Goal: Information Seeking & Learning: Learn about a topic

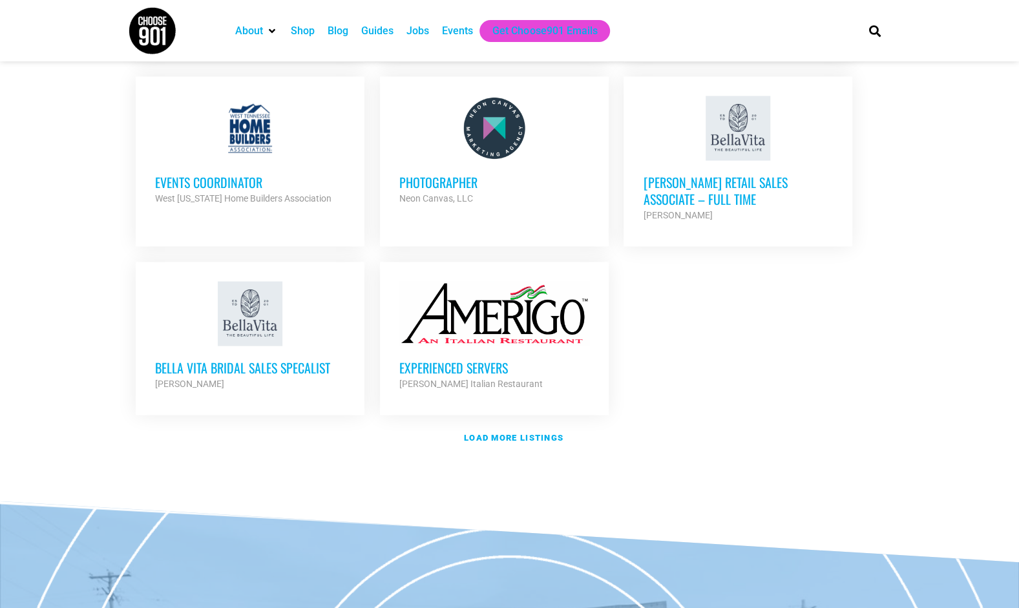
scroll to position [1451, 0]
click at [525, 432] on strong "Load more listings" at bounding box center [514, 437] width 100 height 10
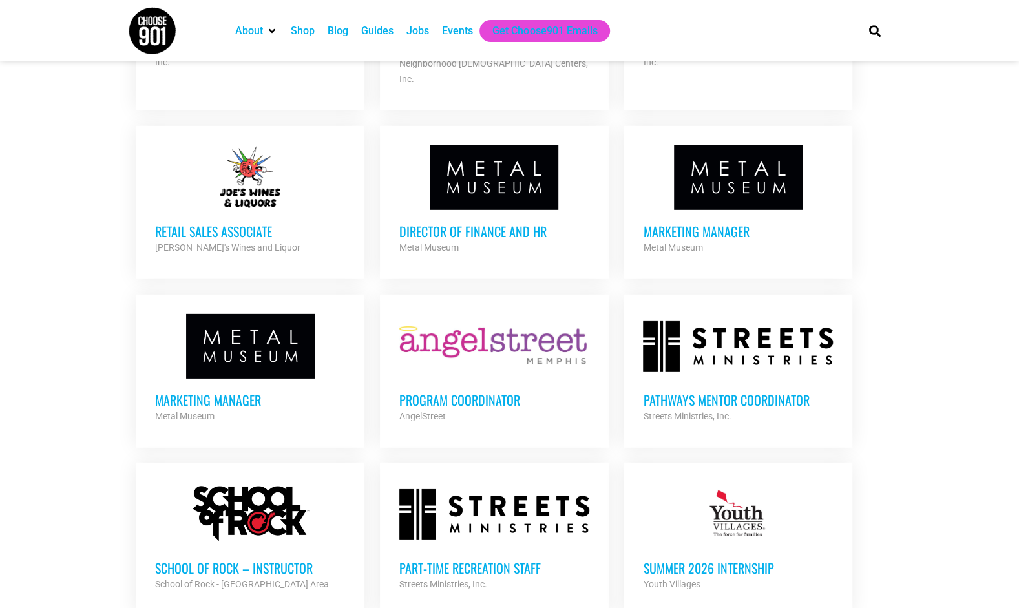
scroll to position [2349, 0]
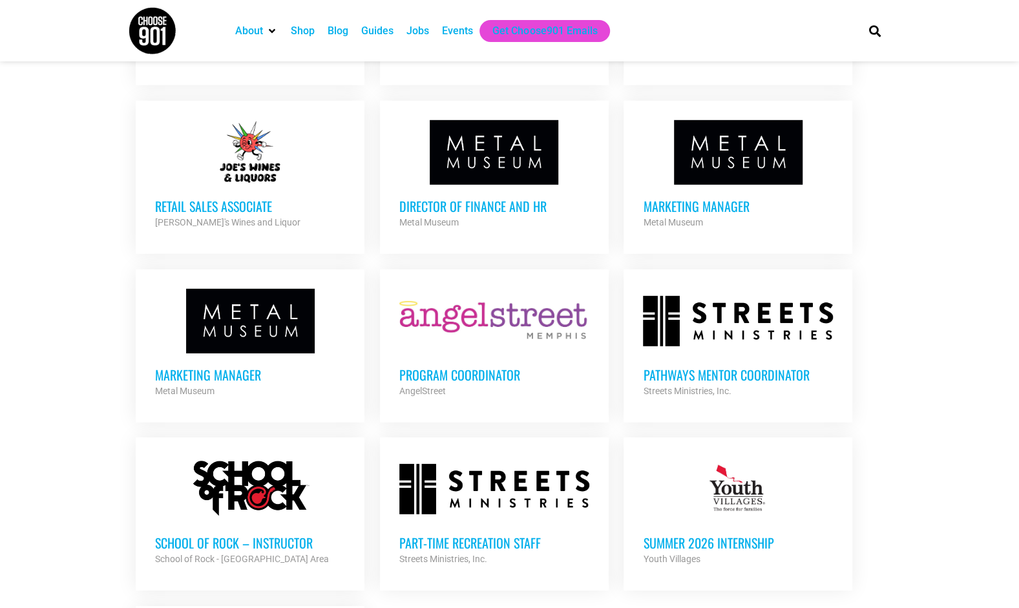
click at [225, 185] on div "Retail Sales Associate Joe's Wines and Liquor Partner Org" at bounding box center [250, 207] width 190 height 45
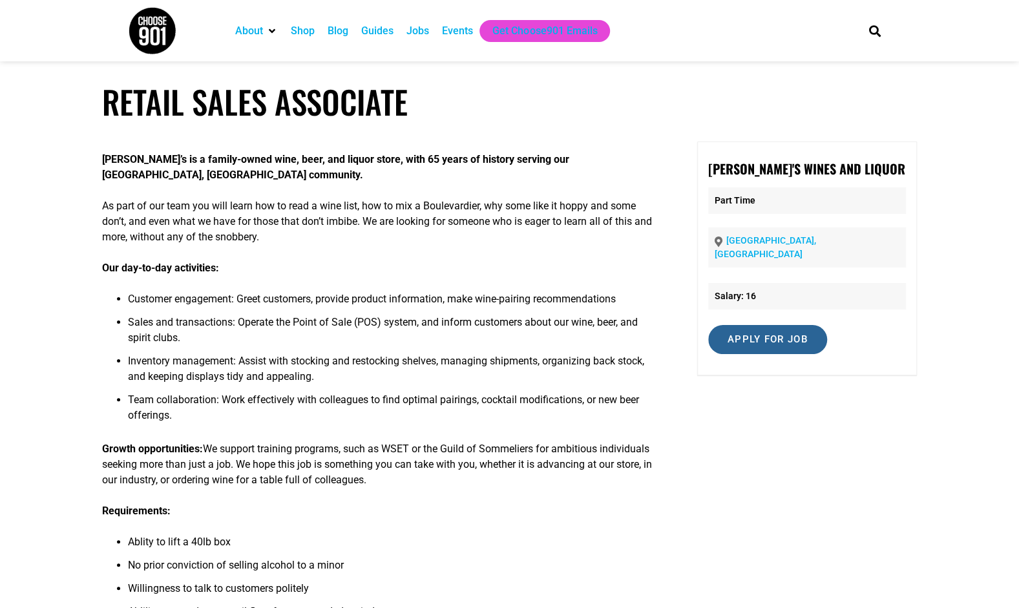
click at [749, 331] on input "Apply for job" at bounding box center [767, 339] width 119 height 29
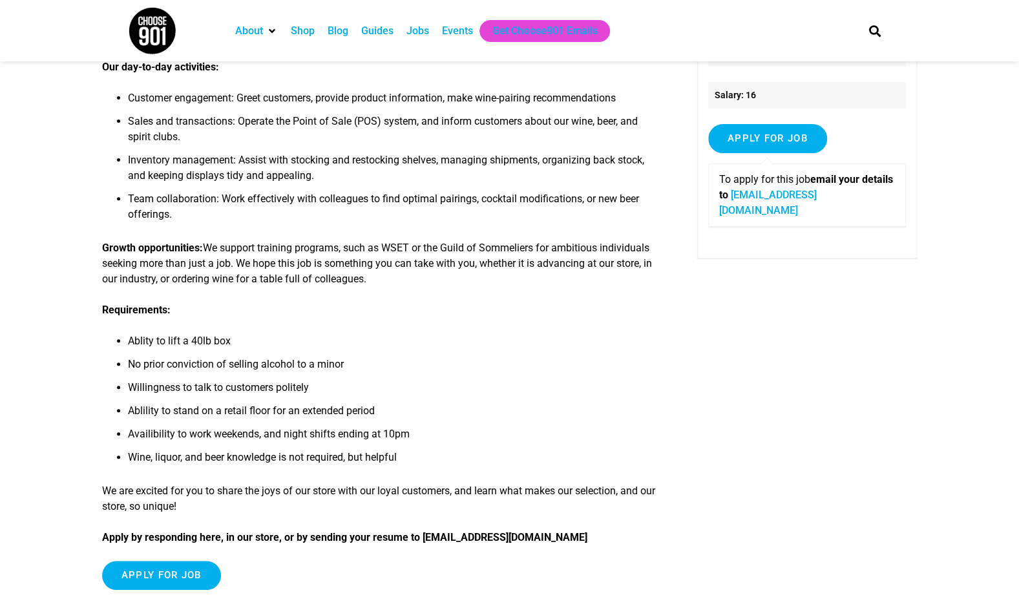
scroll to position [202, 0]
click at [763, 196] on link "info@joeswinesandliquor.com" at bounding box center [768, 202] width 98 height 28
click at [713, 475] on div "Joe’s is a family-owned wine, beer, and liquor store, with 65 years of history …" at bounding box center [510, 277] width 816 height 675
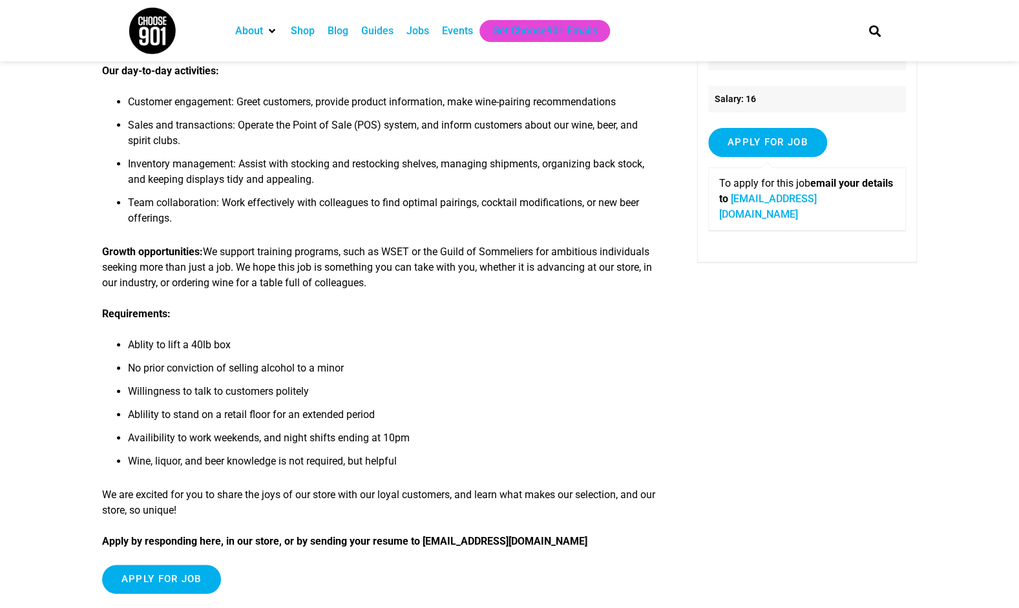
scroll to position [198, 0]
click at [767, 127] on input "Apply for job" at bounding box center [767, 141] width 119 height 29
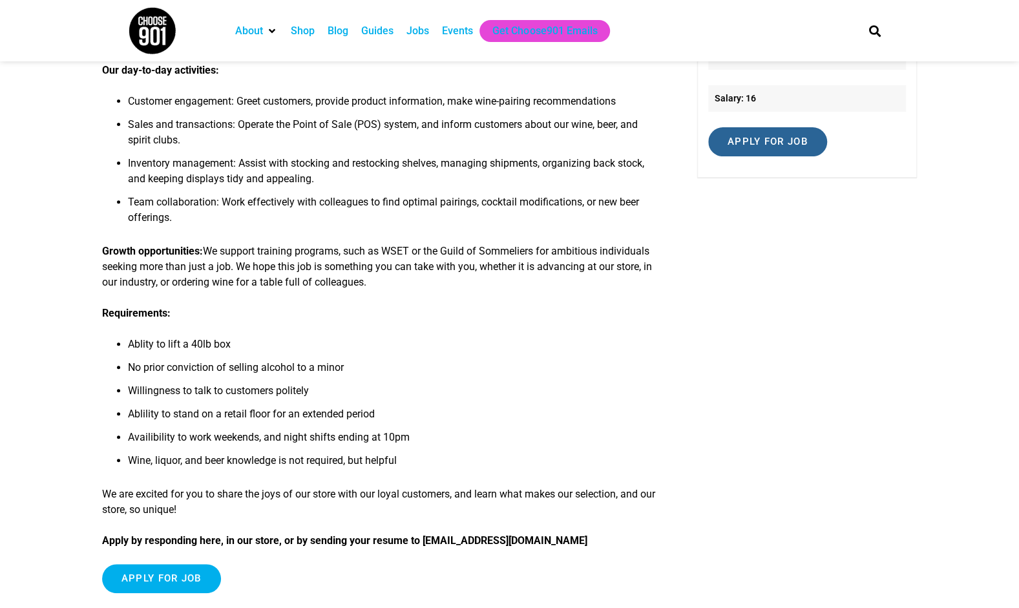
click at [768, 127] on input "Apply for job" at bounding box center [767, 141] width 119 height 29
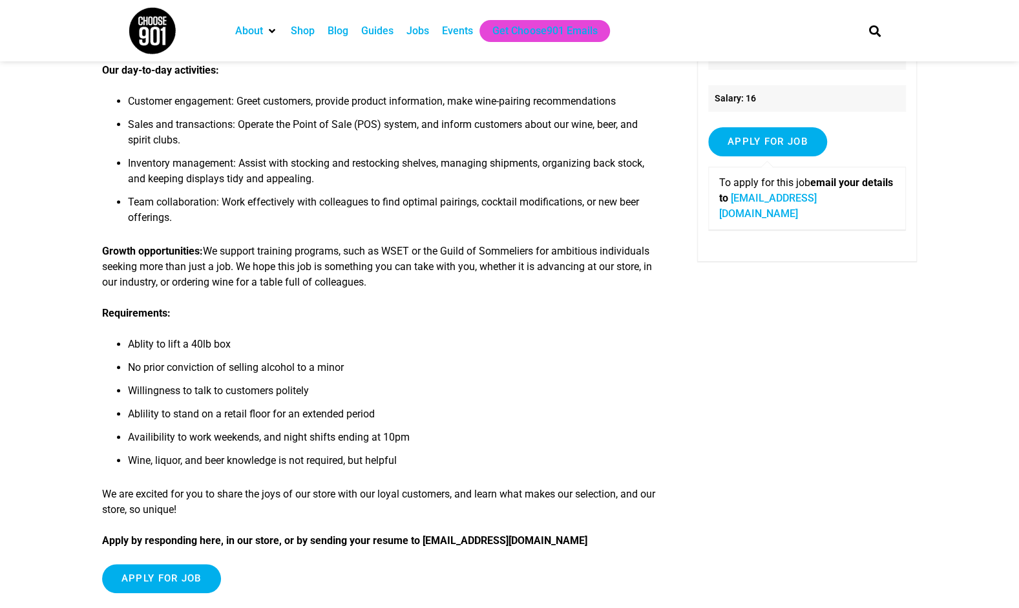
click at [768, 200] on link "info@joeswinesandliquor.com" at bounding box center [768, 206] width 98 height 28
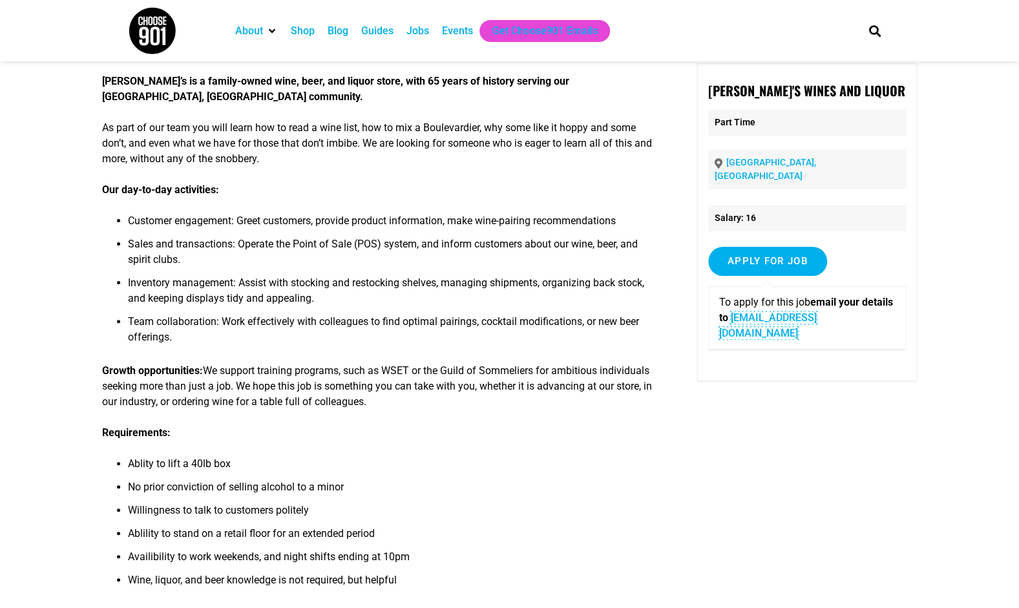
scroll to position [0, 0]
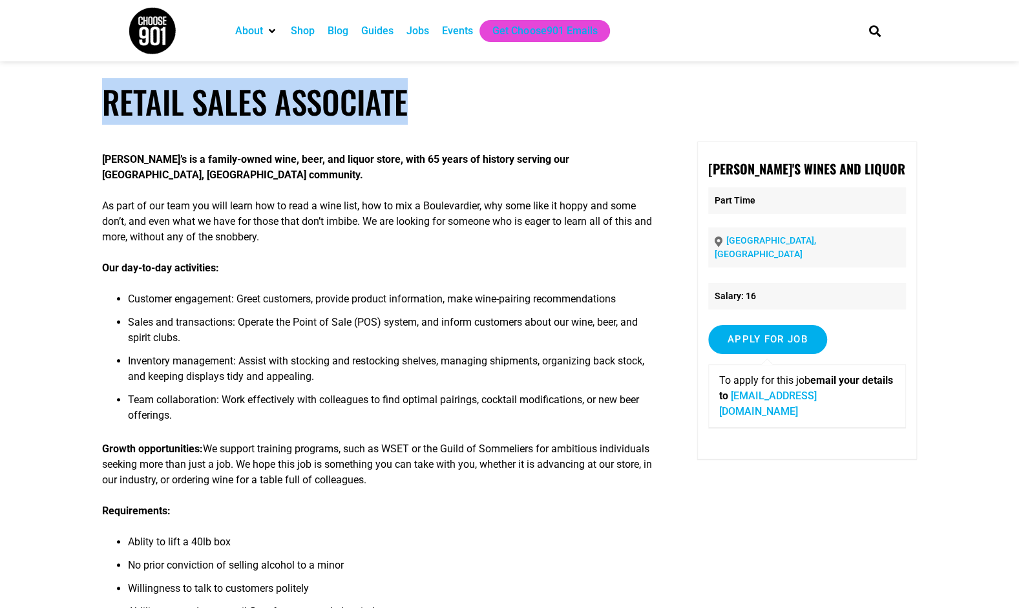
drag, startPoint x: 101, startPoint y: 112, endPoint x: 437, endPoint y: 127, distance: 337.0
click at [437, 127] on article "Retail Sales Associate Joe’s is a family-owned wine, beer, and liquor store, wi…" at bounding box center [509, 450] width 1019 height 735
copy article "Retail Sales Associate"
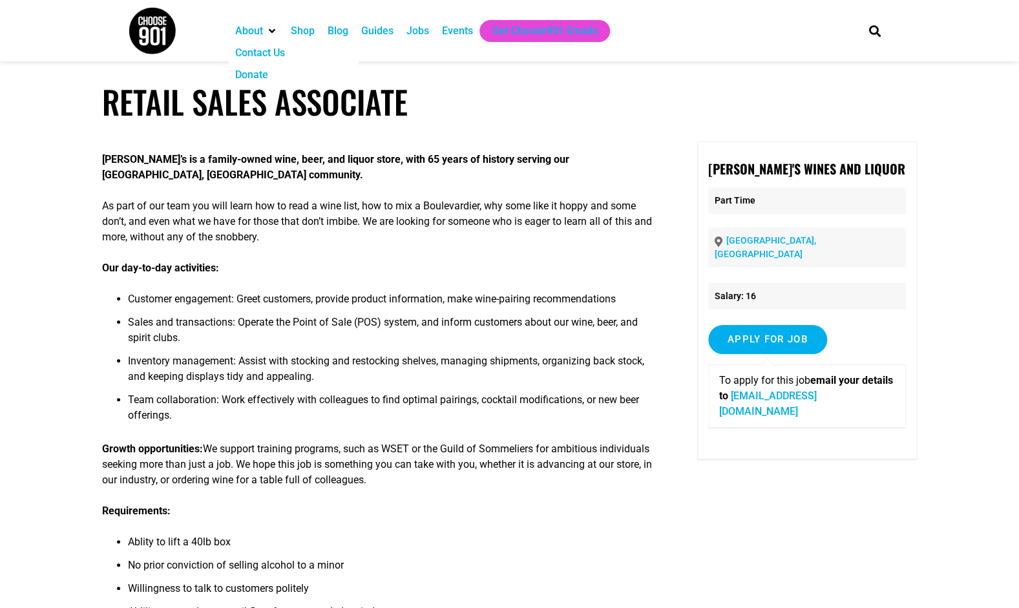
click at [241, 189] on div "Joe’s is a family-owned wine, beer, and liquor store, with 65 years of history …" at bounding box center [379, 472] width 554 height 660
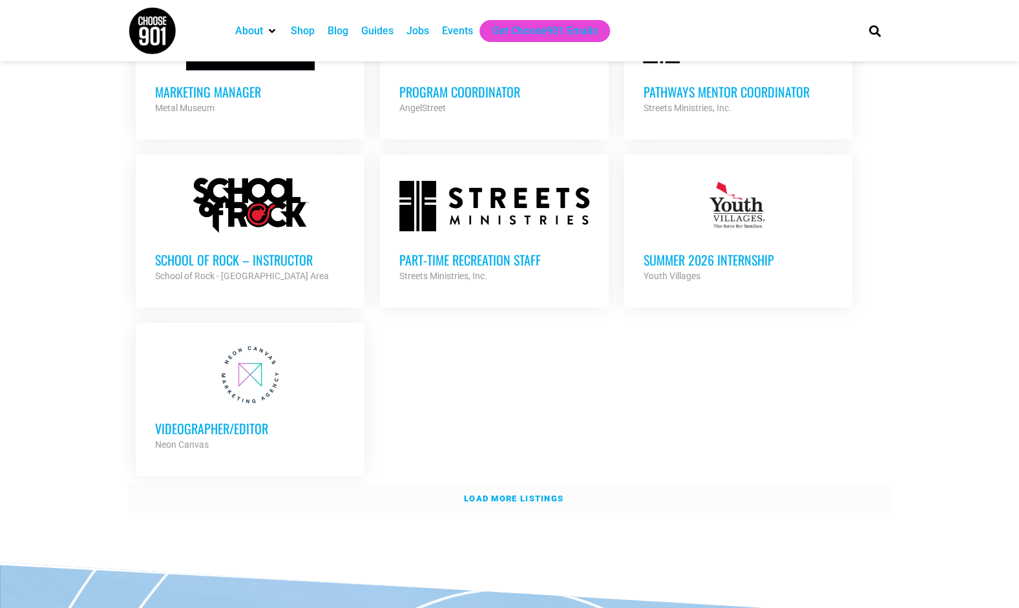
click at [505, 494] on strong "Load more listings" at bounding box center [514, 499] width 100 height 10
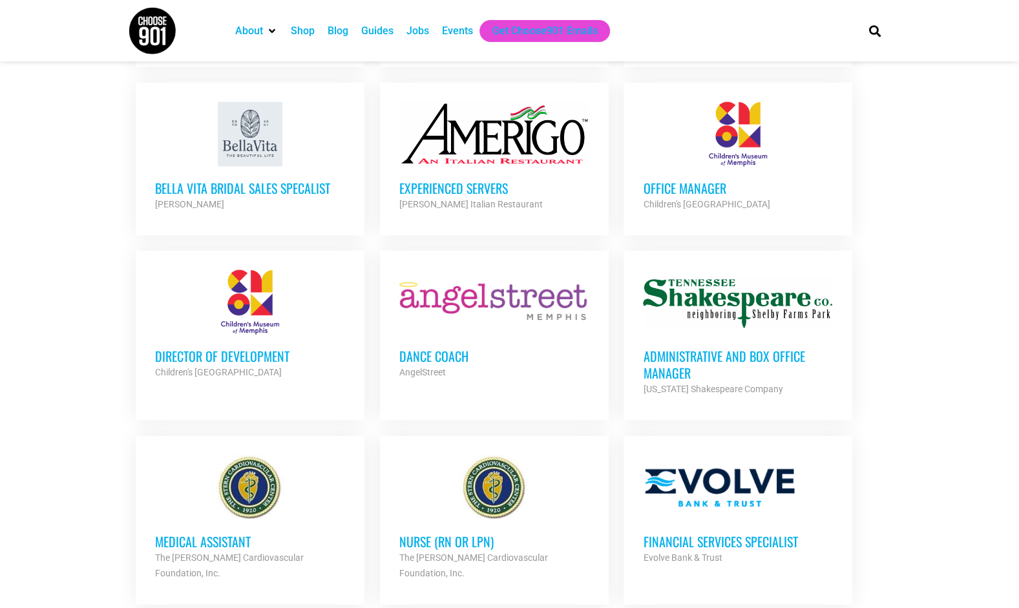
scroll to position [1507, 0]
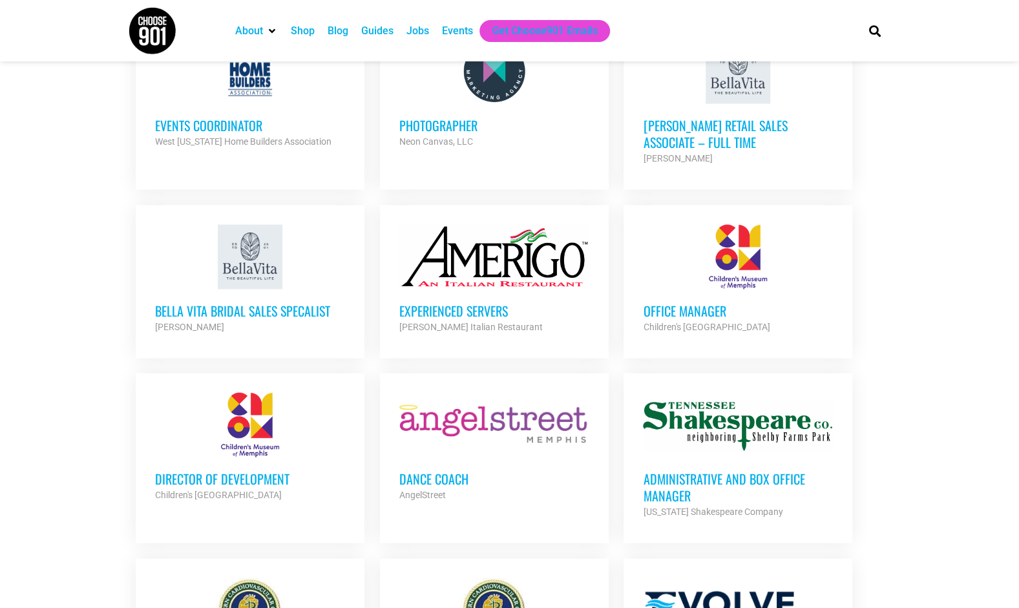
click at [726, 302] on h3 "Office Manager" at bounding box center [738, 310] width 190 height 17
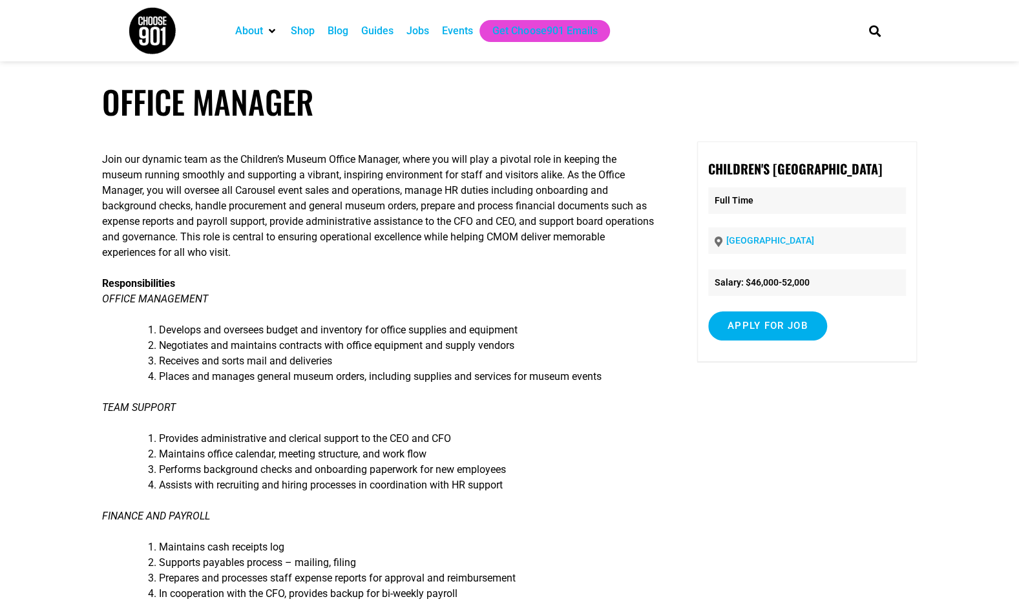
click at [536, 377] on li "Places and manages general museum orders, including supplies and services for m…" at bounding box center [408, 377] width 498 height 16
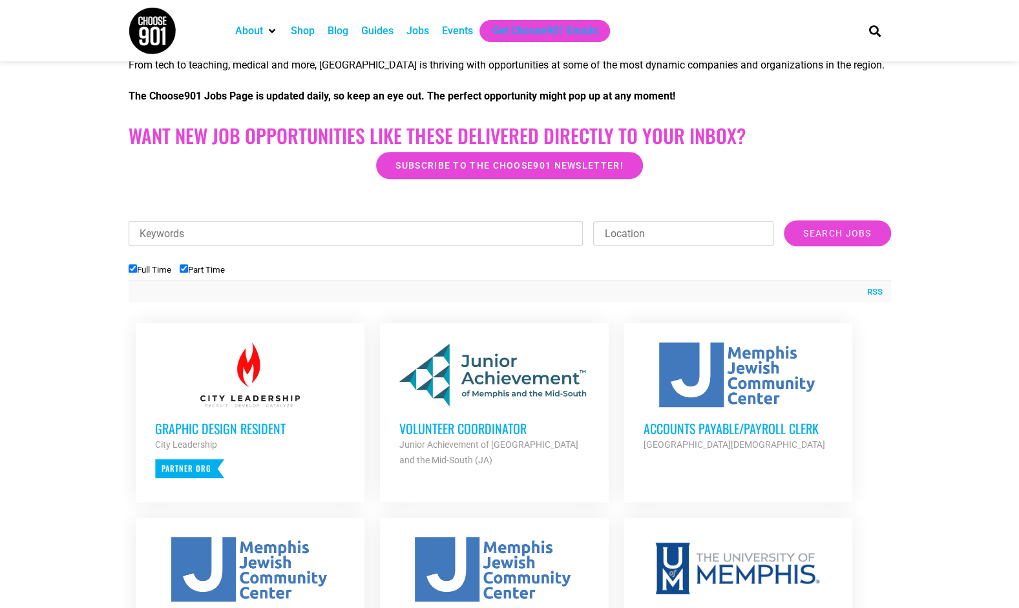
scroll to position [271, 0]
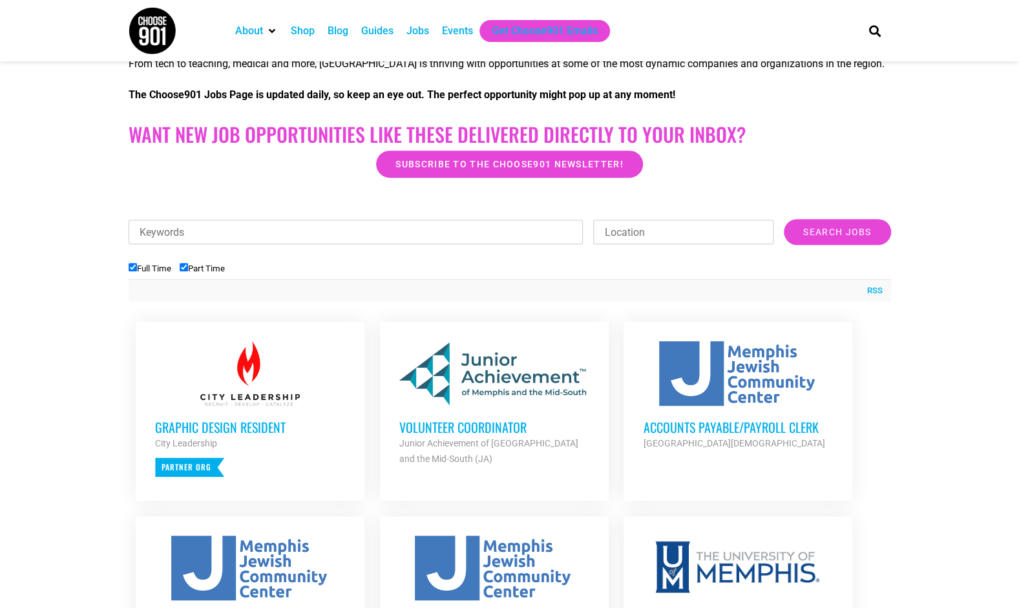
click at [499, 421] on h3 "Volunteer Coordinator" at bounding box center [494, 427] width 190 height 17
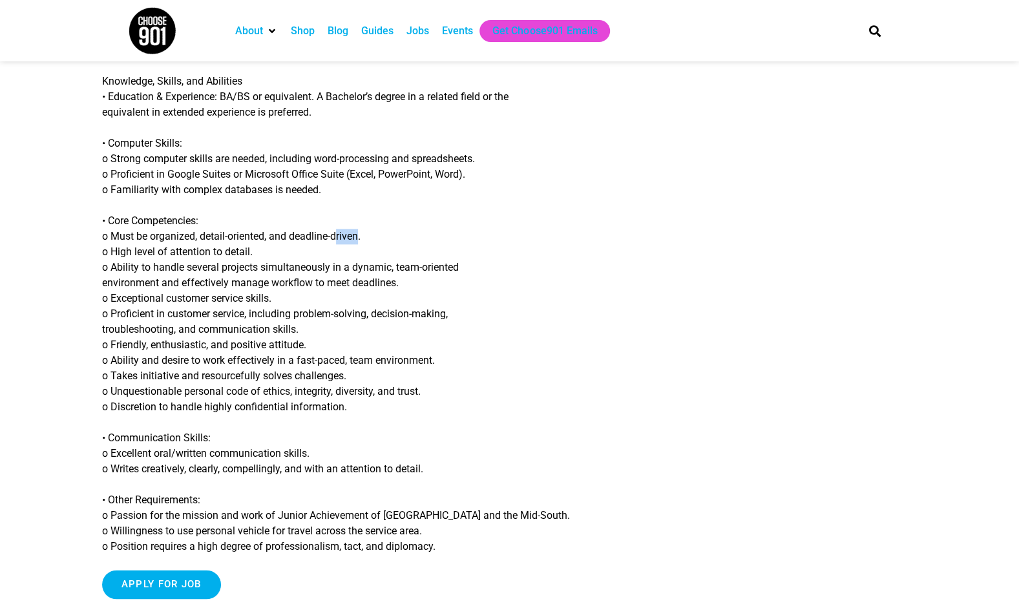
scroll to position [711, 0]
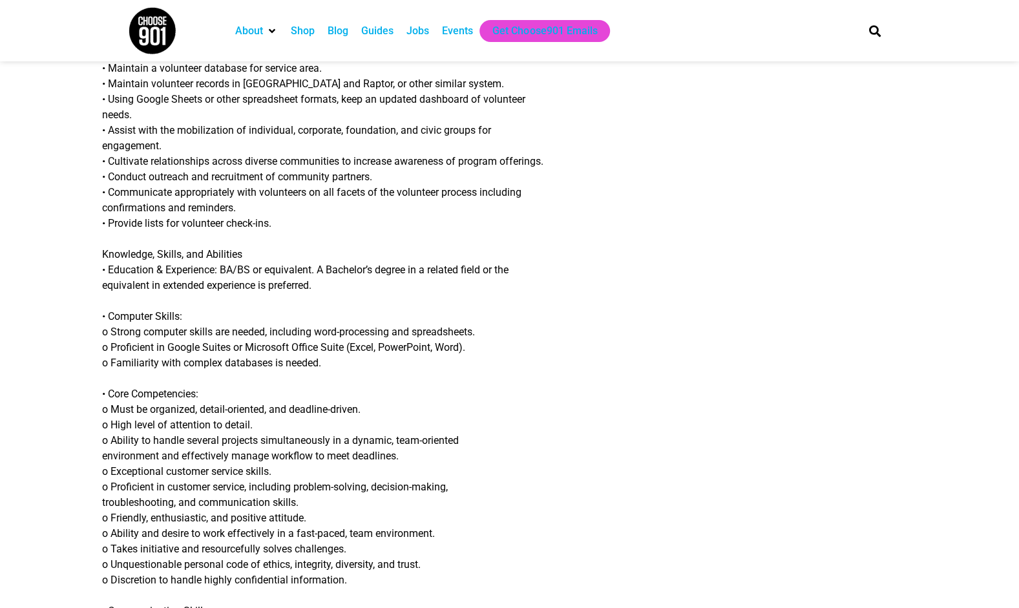
click at [520, 321] on p "• Computer Skills: o Strong computer skills are needed, including word-processi…" at bounding box center [379, 340] width 554 height 62
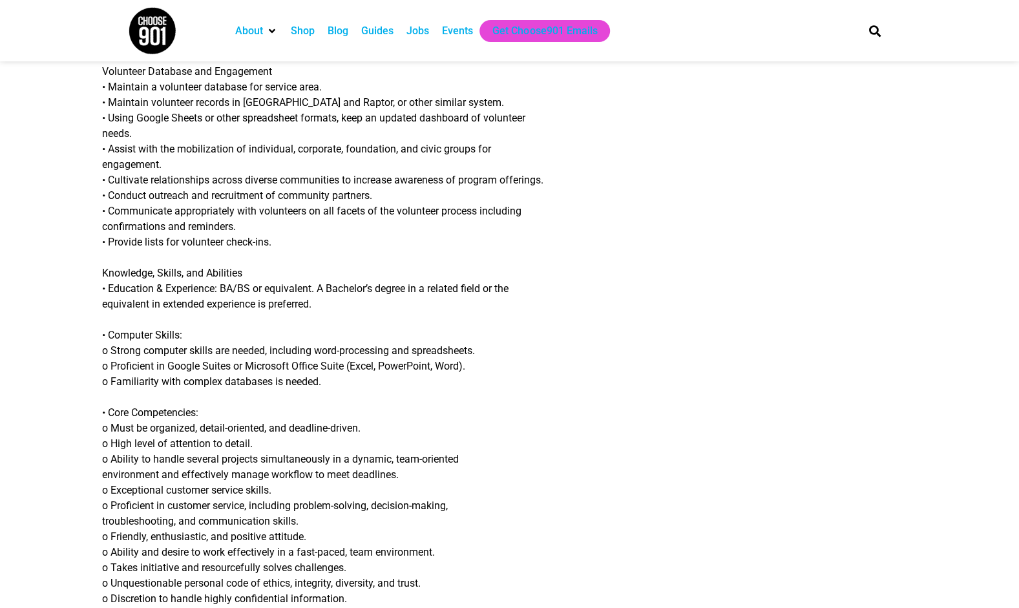
scroll to position [692, 0]
click at [520, 321] on div "Job Title: Volunteer Coordinator Organization: Junior Achievement of Memphis an…" at bounding box center [379, 125] width 554 height 1353
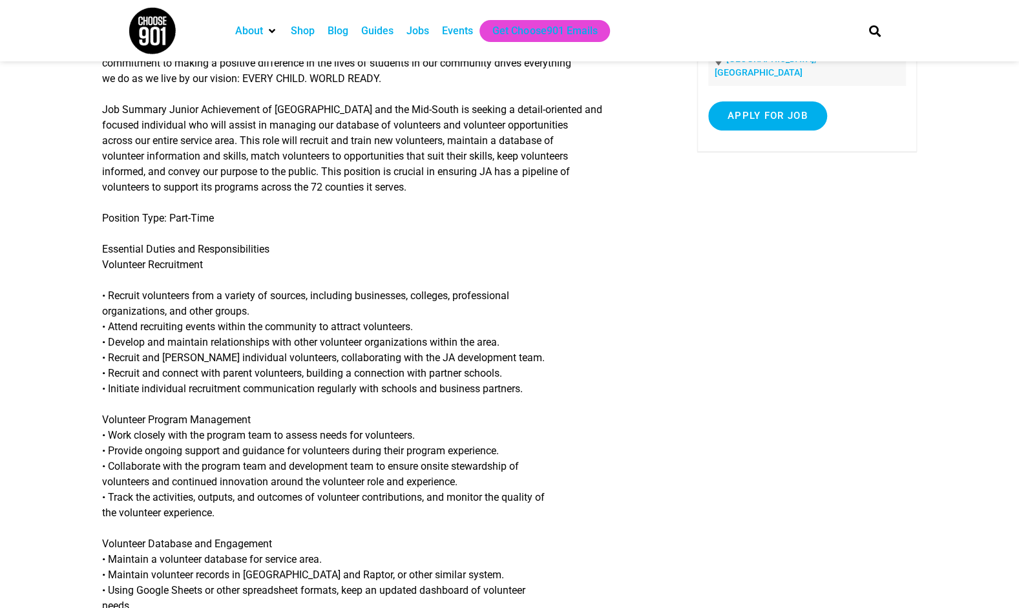
scroll to position [0, 0]
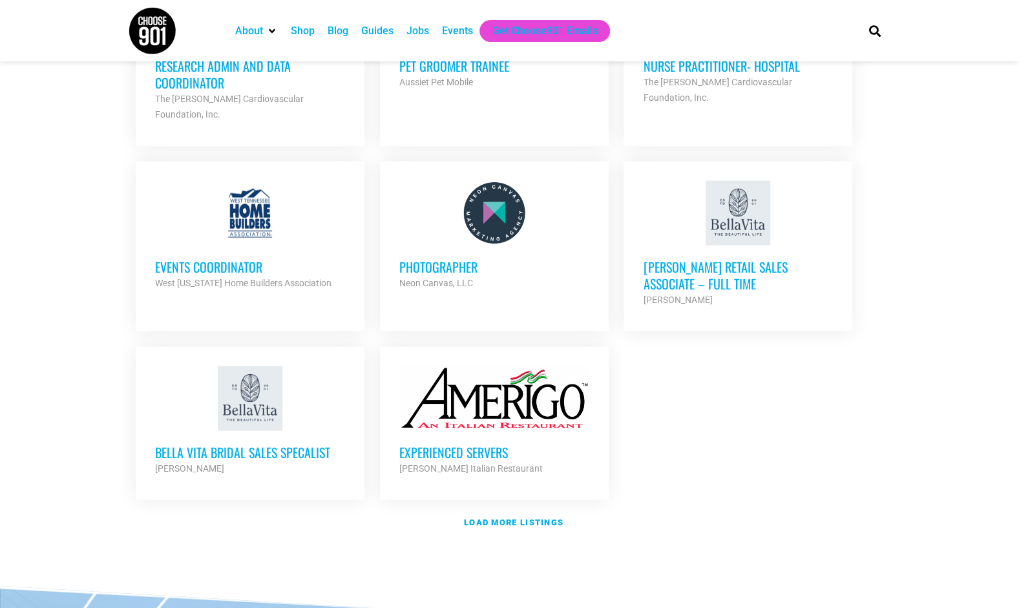
scroll to position [1366, 0]
click at [514, 516] on strong "Load more listings" at bounding box center [514, 521] width 100 height 10
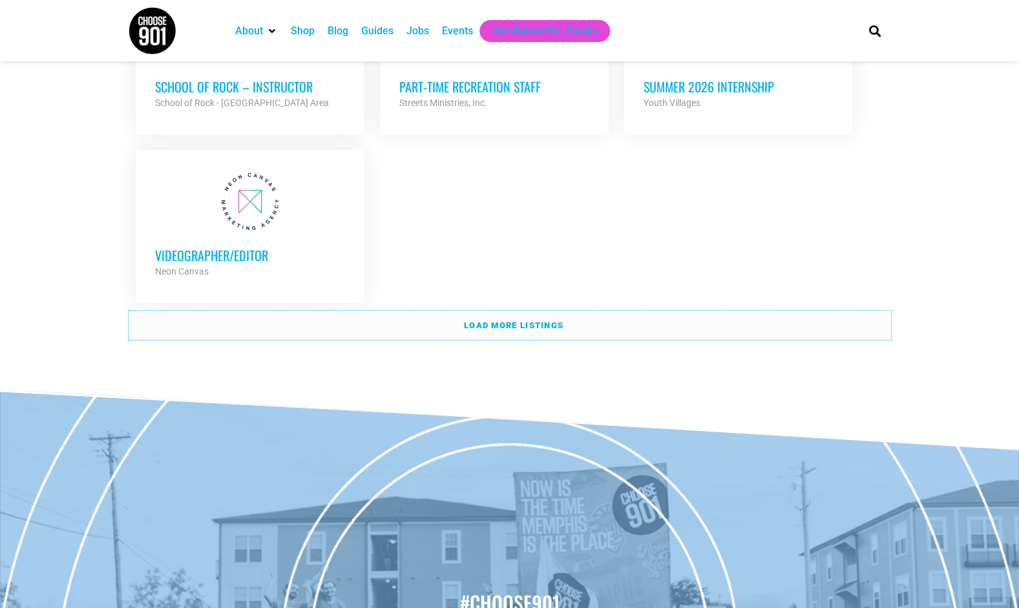
scroll to position [2806, 0]
click at [626, 310] on link "Load more listings" at bounding box center [510, 325] width 763 height 30
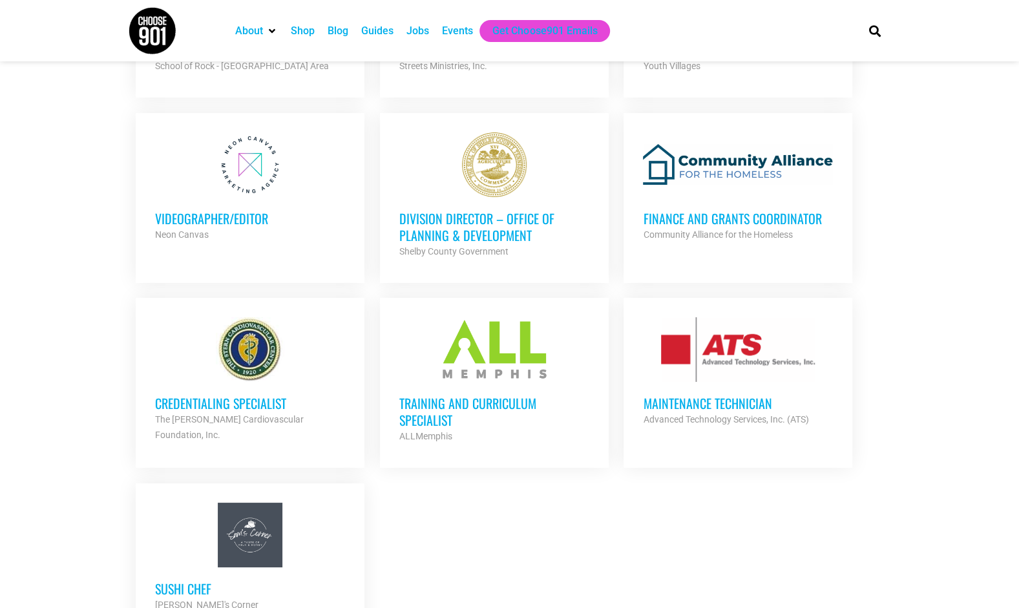
scroll to position [2845, 0]
